Goal: Find specific page/section: Find specific page/section

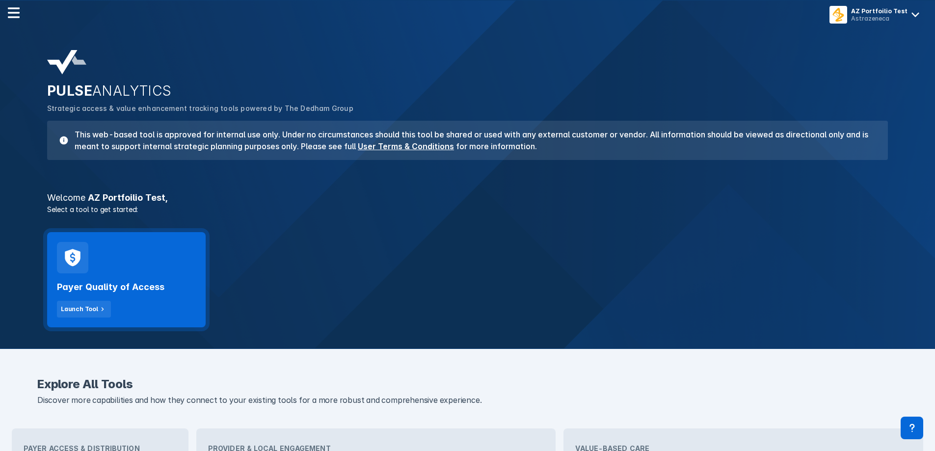
click at [125, 301] on div "Payer Quality of Access Launch Tool" at bounding box center [126, 295] width 139 height 44
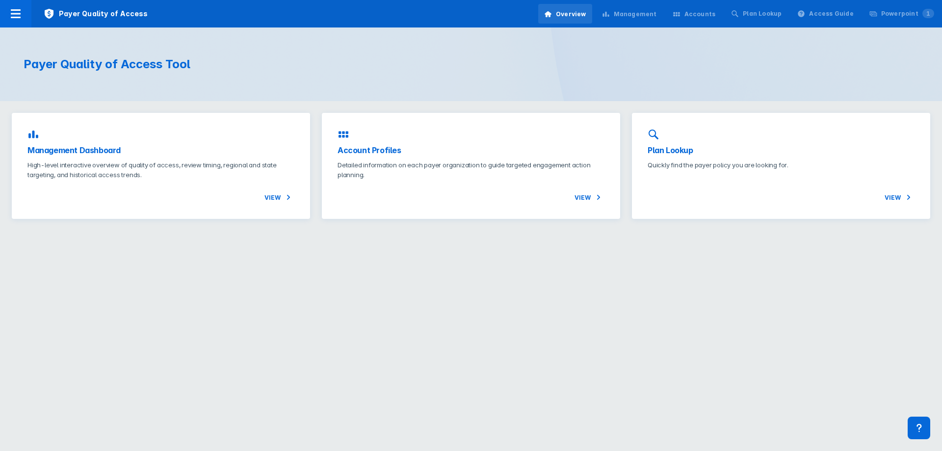
click at [10, 31] on div "Payer Quality of Access Tool" at bounding box center [471, 64] width 942 height 74
click at [16, 9] on icon at bounding box center [16, 13] width 10 height 9
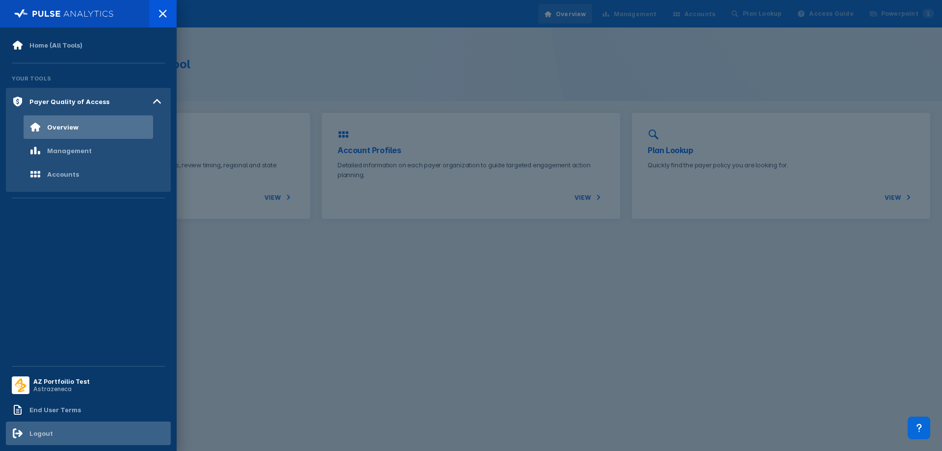
click at [87, 430] on div "Logout" at bounding box center [88, 434] width 165 height 24
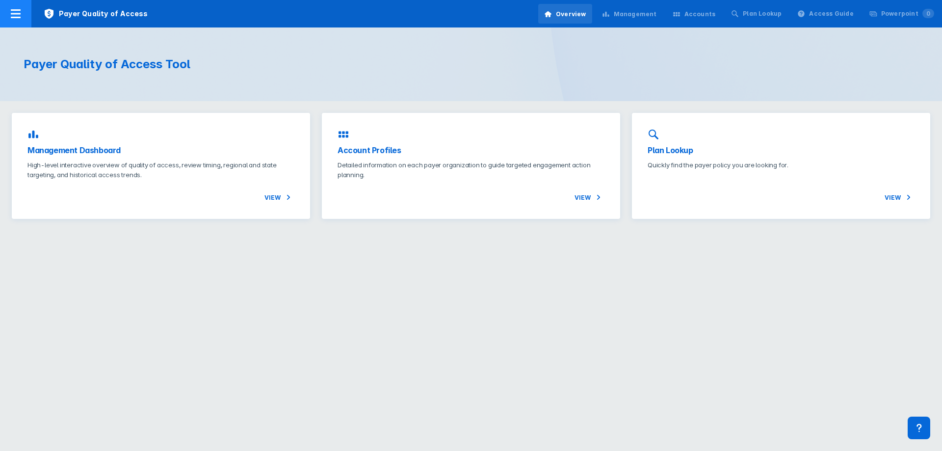
click at [5, 7] on div at bounding box center [15, 13] width 31 height 27
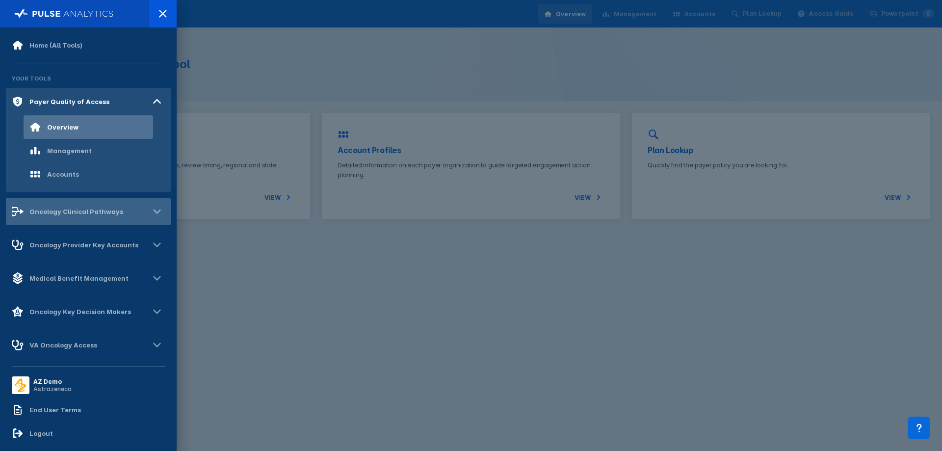
click at [138, 212] on div "Oncology Clinical Pathways" at bounding box center [88, 211] width 165 height 27
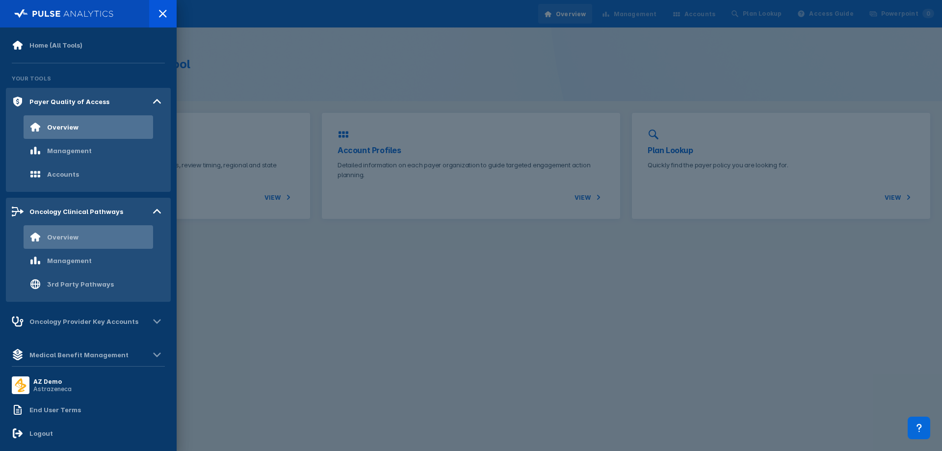
click at [56, 239] on div "Overview" at bounding box center [62, 237] width 31 height 8
